Goal: Transaction & Acquisition: Download file/media

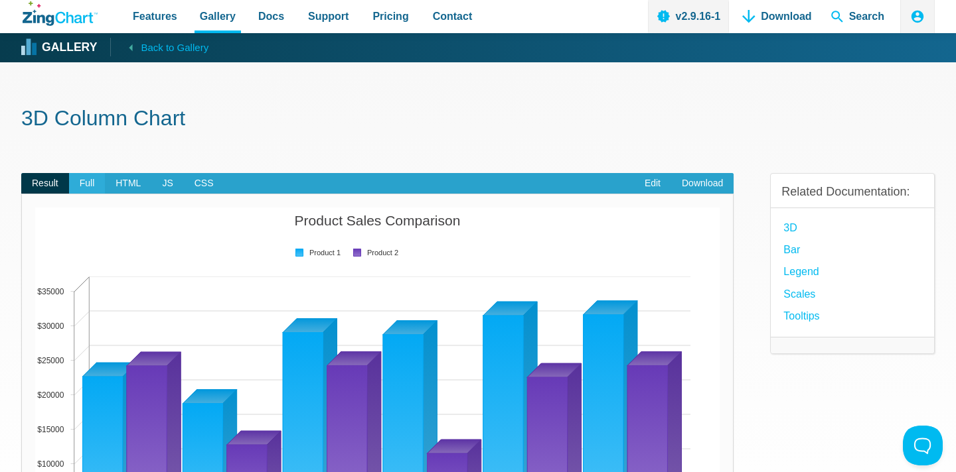
click at [89, 183] on span "Full" at bounding box center [87, 183] width 36 height 21
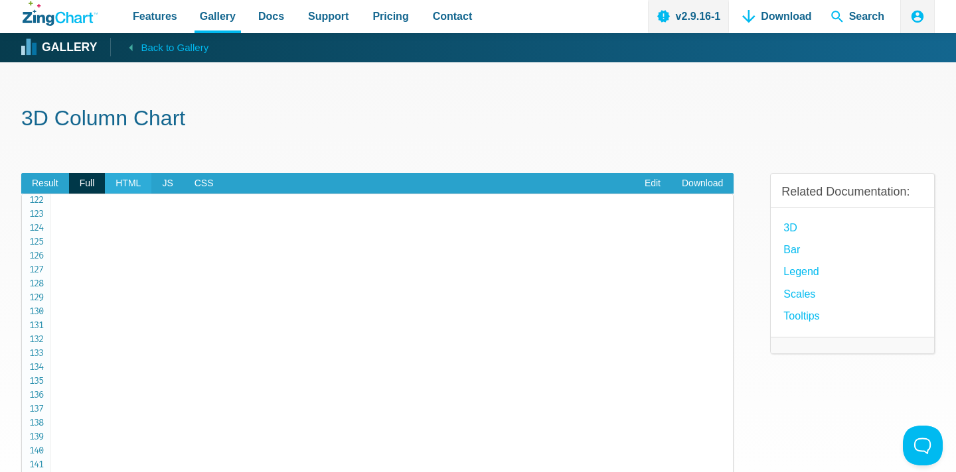
click at [127, 180] on span "HTML" at bounding box center [128, 183] width 46 height 21
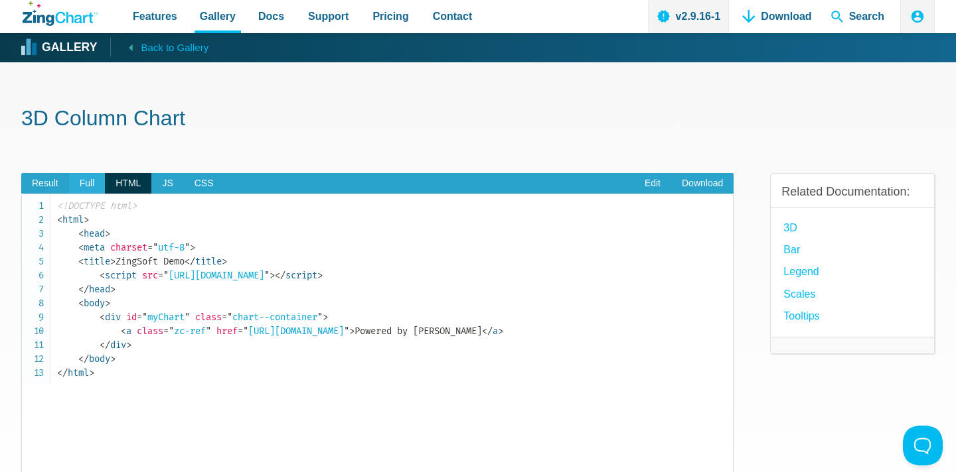
click at [89, 185] on span "Full" at bounding box center [87, 183] width 36 height 21
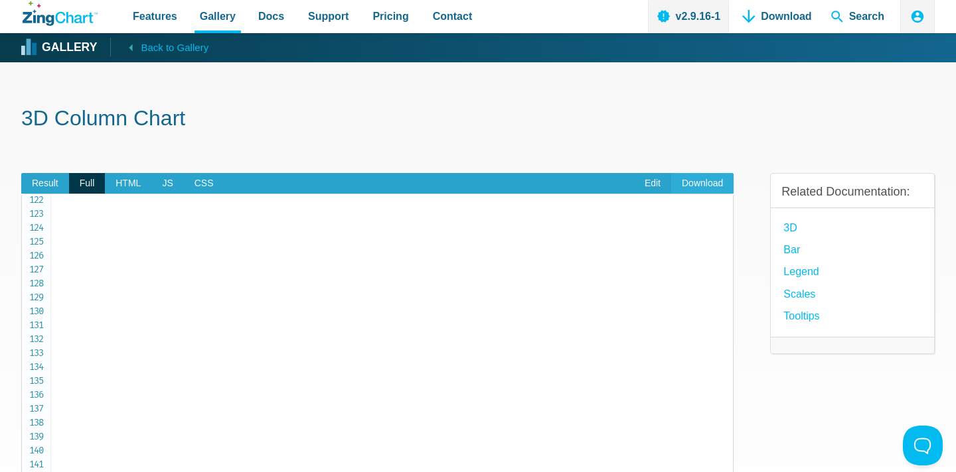
click at [711, 184] on link "Download" at bounding box center [702, 183] width 62 height 21
